Goal: Check status: Check status

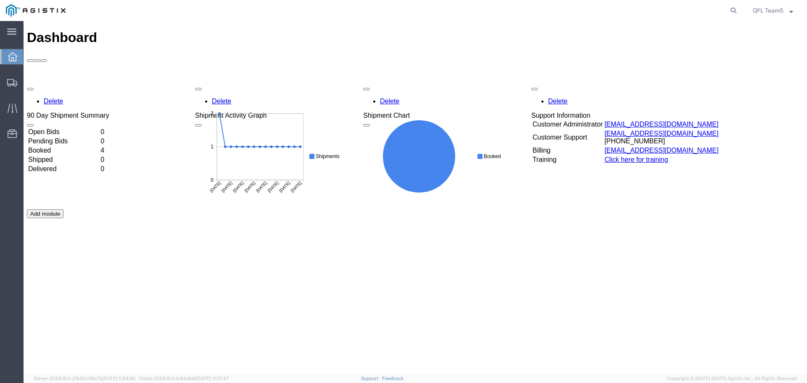
click at [63, 146] on td "Booked" at bounding box center [63, 150] width 71 height 8
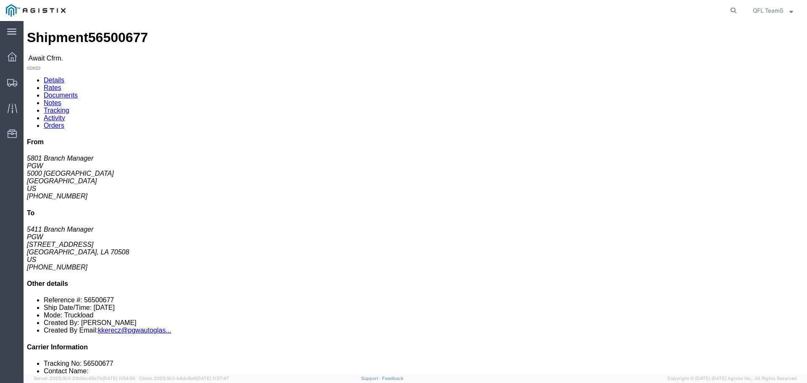
click link "Rates"
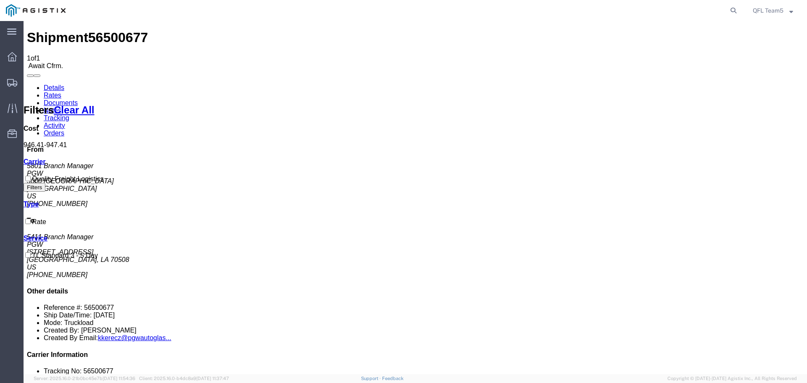
click at [47, 84] on link "Details" at bounding box center [54, 87] width 21 height 7
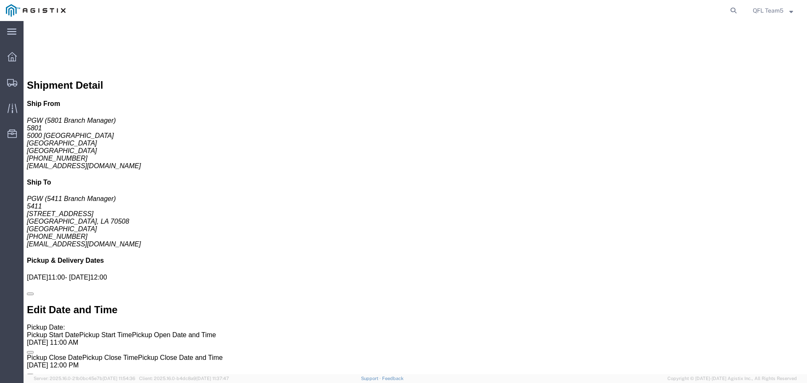
scroll to position [462, 0]
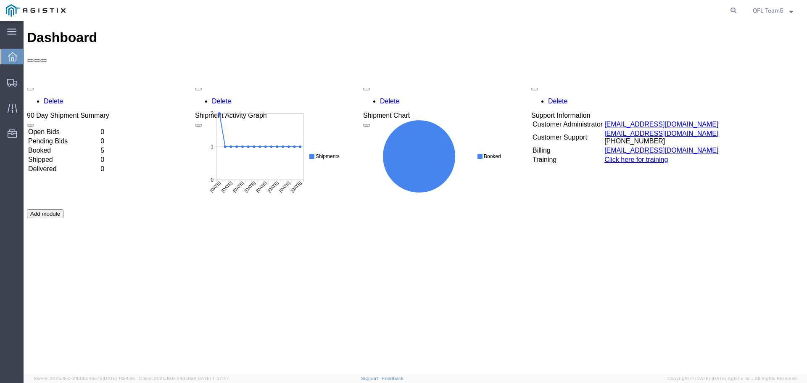
click at [85, 146] on td "Booked" at bounding box center [63, 150] width 71 height 8
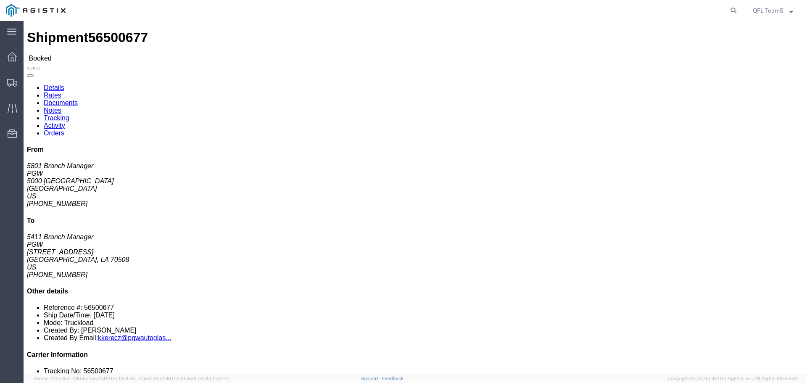
click link "Rates"
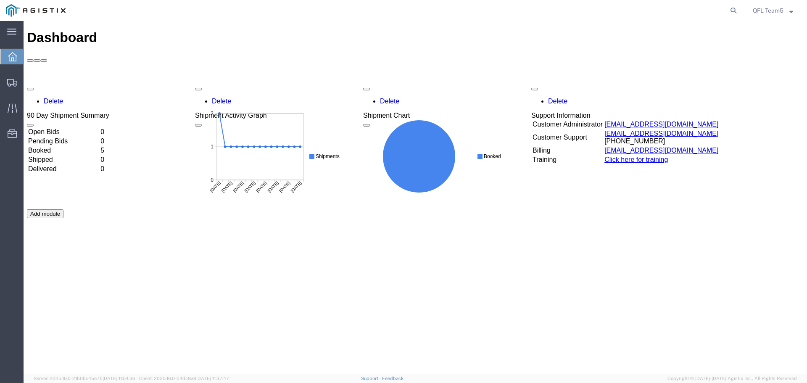
click at [57, 146] on td "Booked" at bounding box center [63, 150] width 71 height 8
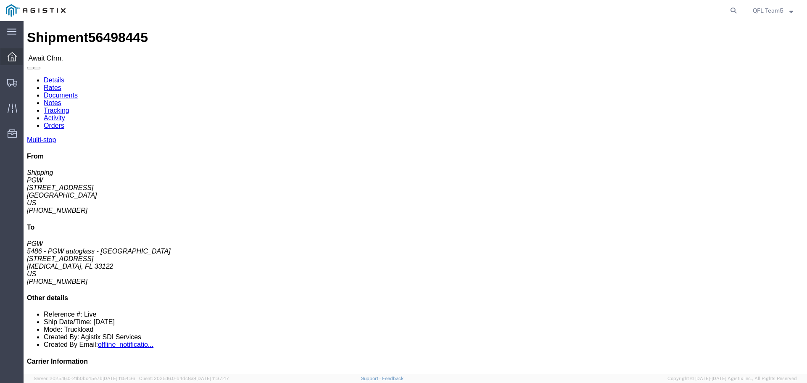
click at [29, 56] on span "Dashboard" at bounding box center [26, 56] width 6 height 17
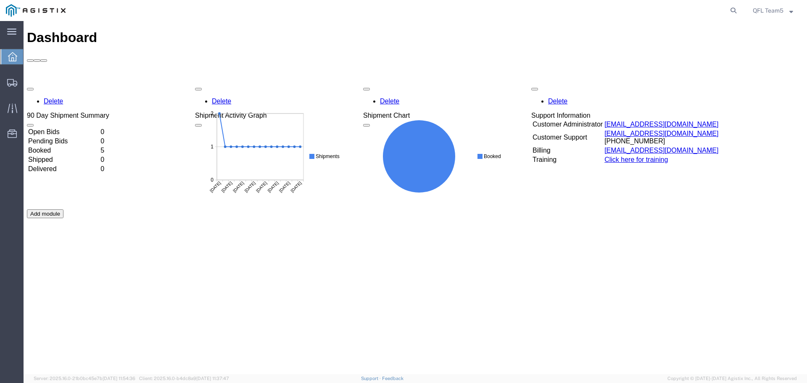
click at [58, 146] on td "Booked" at bounding box center [63, 150] width 71 height 8
